Goal: Task Accomplishment & Management: Complete application form

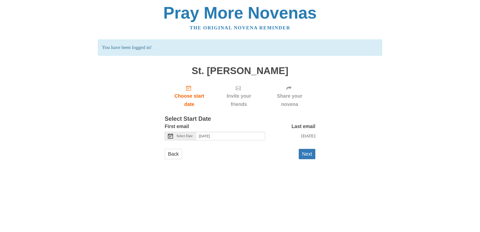
click at [307, 155] on button "Next" at bounding box center [307, 154] width 17 height 10
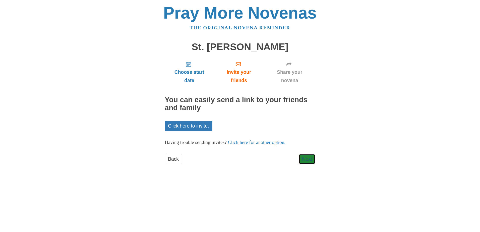
click at [308, 157] on link "Next" at bounding box center [307, 159] width 17 height 10
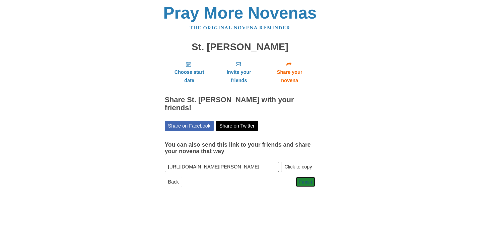
click at [305, 182] on link "Finish" at bounding box center [306, 182] width 20 height 10
